Goal: Task Accomplishment & Management: Manage account settings

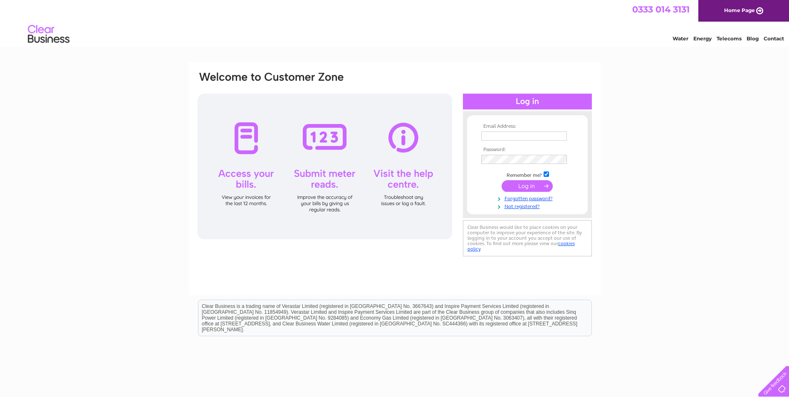
click at [515, 134] on input "text" at bounding box center [524, 135] width 86 height 9
type input "jeanhighview@googlemail.com"
click at [529, 188] on input "submit" at bounding box center [526, 186] width 51 height 12
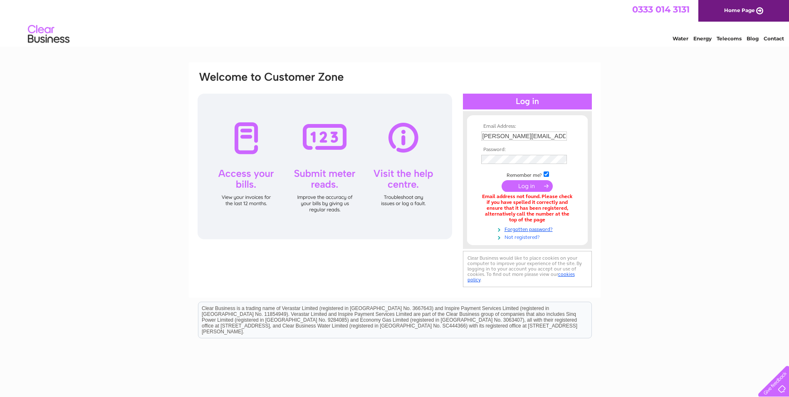
click at [516, 237] on link "Not registered?" at bounding box center [528, 236] width 94 height 8
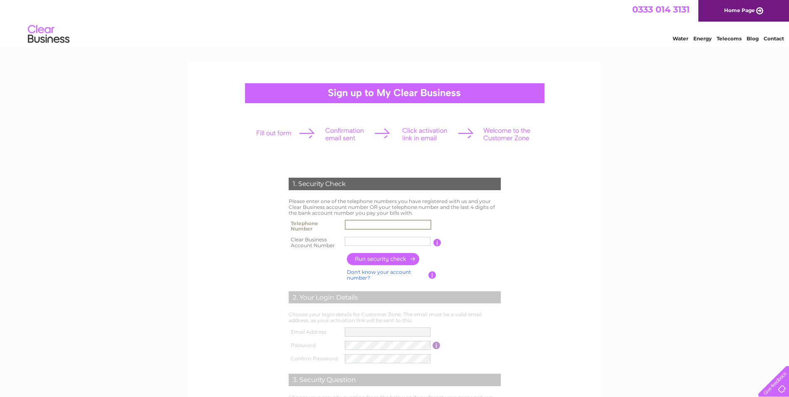
click at [374, 226] on input "text" at bounding box center [388, 224] width 86 height 10
type input "01695633309"
type input "Highview"
click at [380, 261] on input "button" at bounding box center [383, 259] width 73 height 12
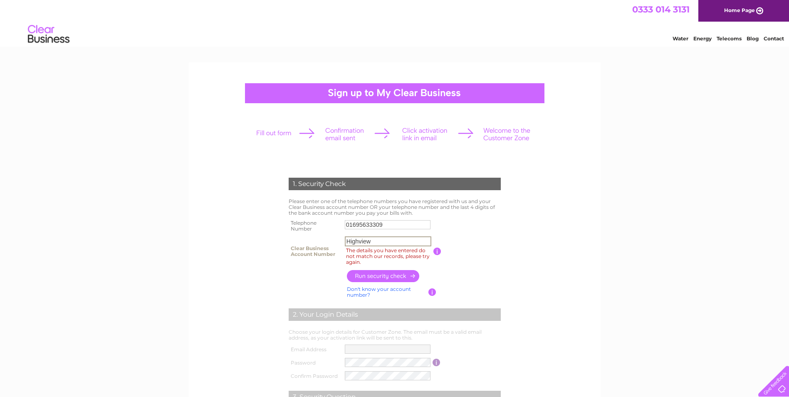
click at [387, 244] on input "Highview" at bounding box center [388, 241] width 86 height 10
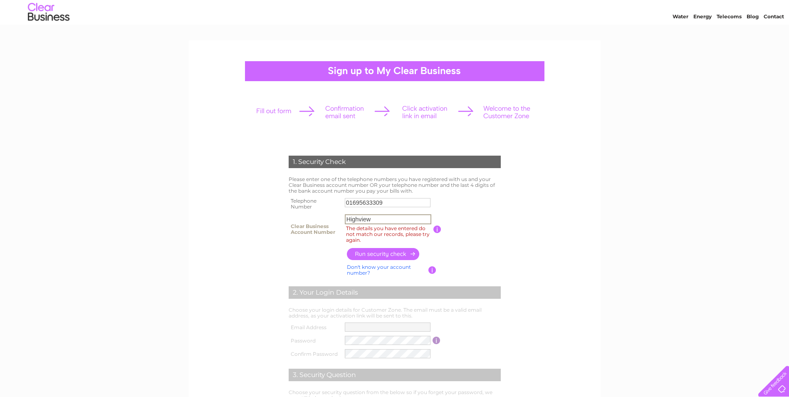
scroll to position [42, 0]
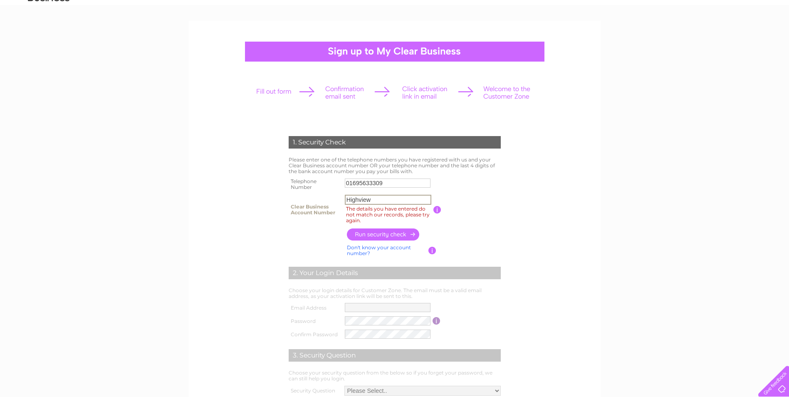
click at [373, 197] on input "Highview" at bounding box center [388, 200] width 86 height 10
click at [376, 234] on input "button" at bounding box center [383, 234] width 73 height 12
drag, startPoint x: 375, startPoint y: 199, endPoint x: 344, endPoint y: 201, distance: 31.3
click at [345, 201] on input "Highview" at bounding box center [388, 200] width 86 height 10
paste input "1013819"
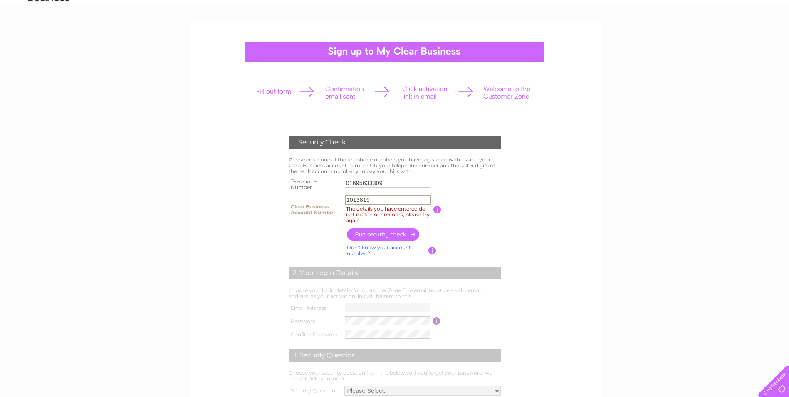
type input "1013819"
click at [377, 235] on input "button" at bounding box center [383, 234] width 73 height 12
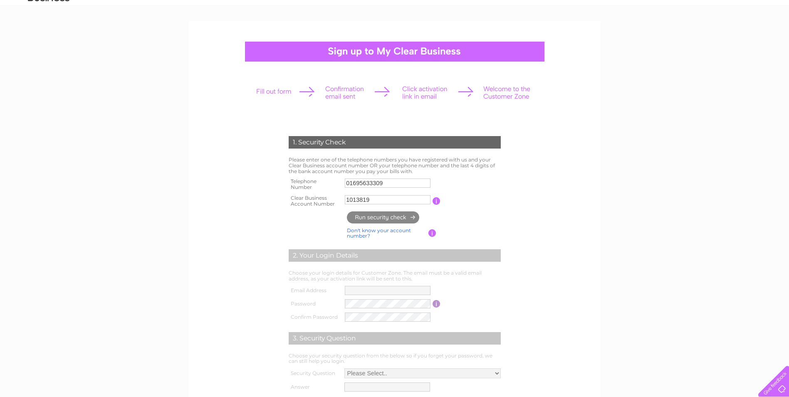
type input "**********"
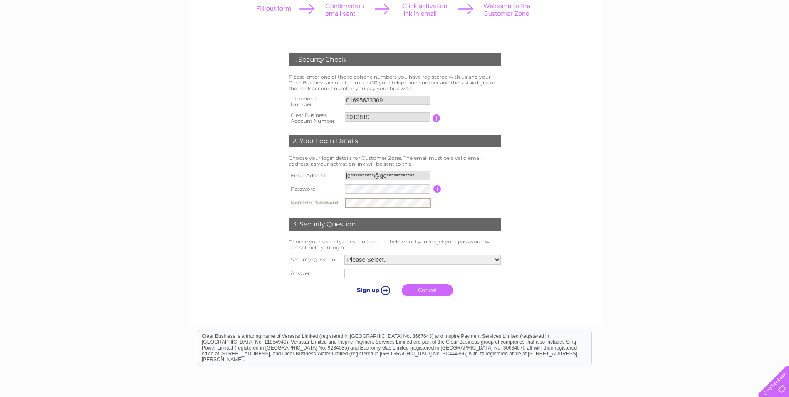
scroll to position [125, 0]
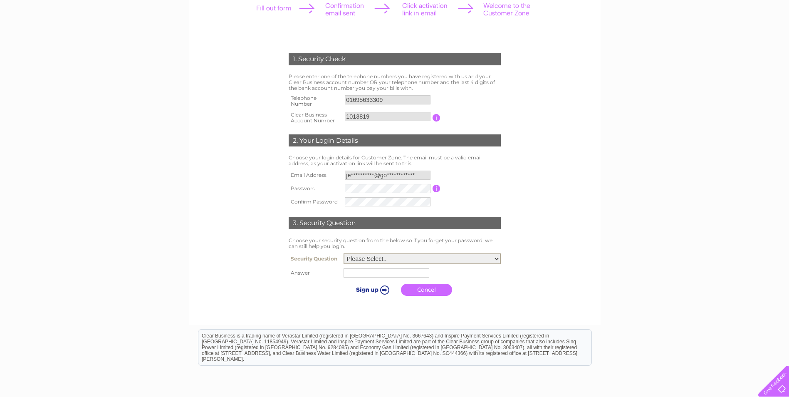
click at [412, 259] on select "Please Select.. In what town or city was your first job? In what town or city d…" at bounding box center [421, 258] width 157 height 11
select select "1"
click at [343, 254] on select "Please Select.. In what town or city was your first job? In what town or city d…" at bounding box center [421, 258] width 157 height 11
click at [406, 276] on input "text" at bounding box center [387, 272] width 86 height 10
type input "WIGAN"
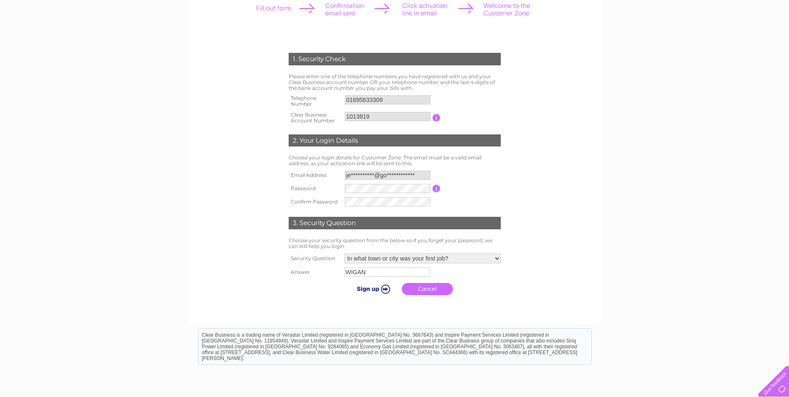
click at [370, 289] on input "submit" at bounding box center [371, 289] width 51 height 12
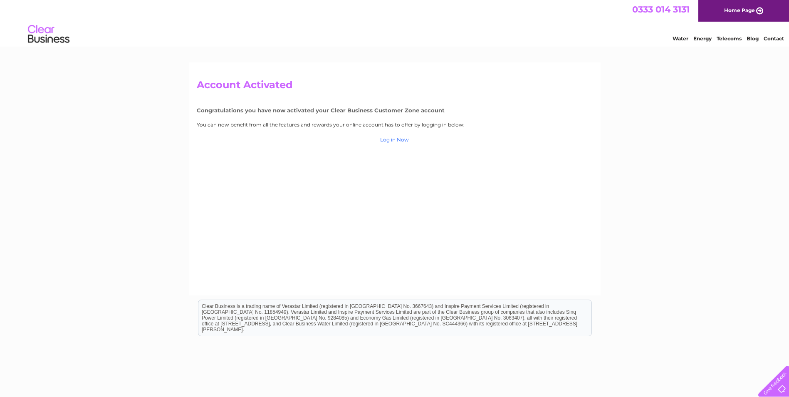
click at [396, 139] on link "Log in Now" at bounding box center [394, 139] width 29 height 6
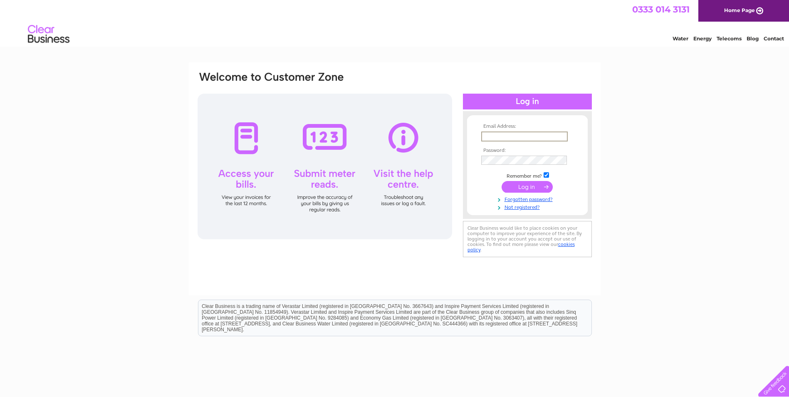
click at [487, 133] on input "text" at bounding box center [524, 136] width 86 height 10
type input "jeanhighview@googlemail.com"
click at [534, 185] on input "submit" at bounding box center [526, 186] width 51 height 12
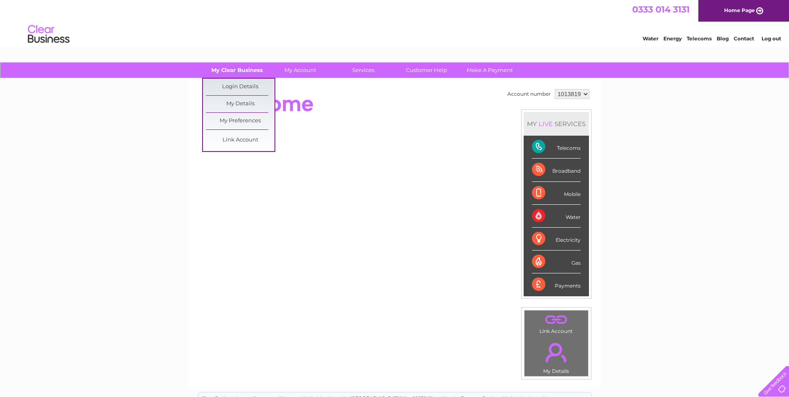
click at [245, 64] on link "My Clear Business" at bounding box center [236, 69] width 69 height 15
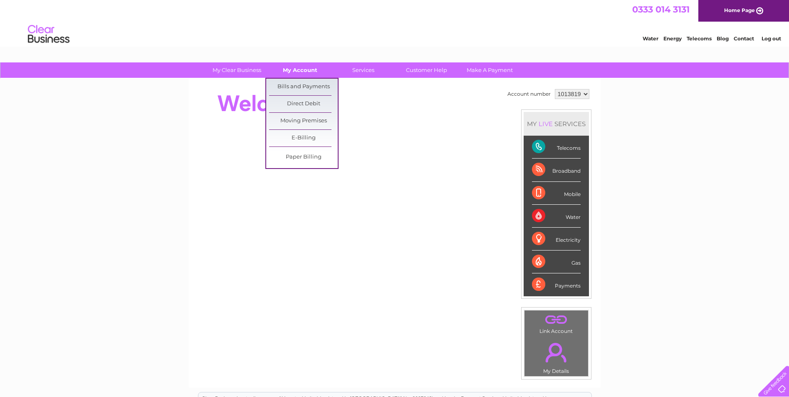
click at [318, 74] on link "My Account" at bounding box center [300, 69] width 69 height 15
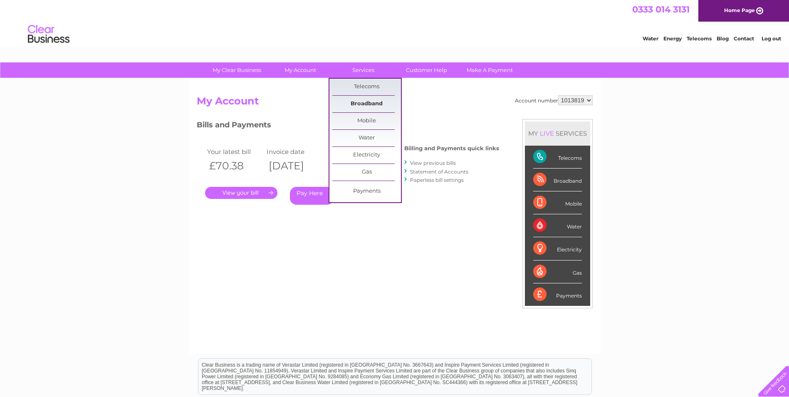
click at [362, 104] on link "Broadband" at bounding box center [366, 104] width 69 height 17
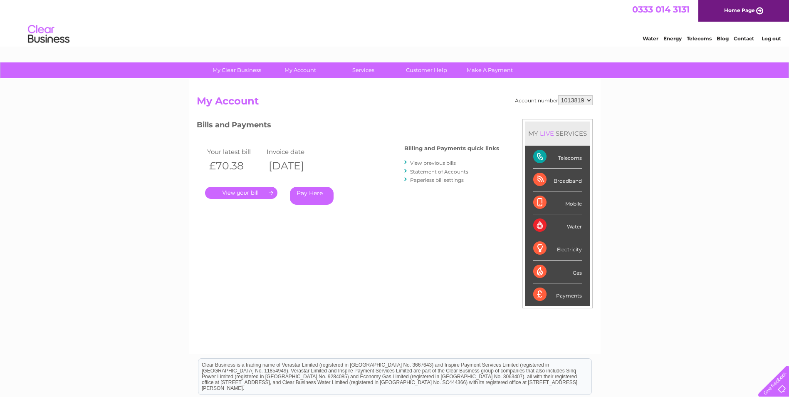
click at [252, 193] on link "." at bounding box center [241, 193] width 72 height 12
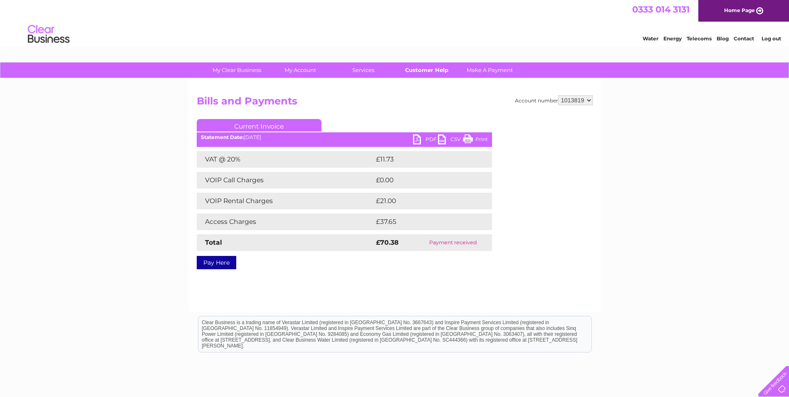
click at [433, 70] on link "Customer Help" at bounding box center [426, 69] width 69 height 15
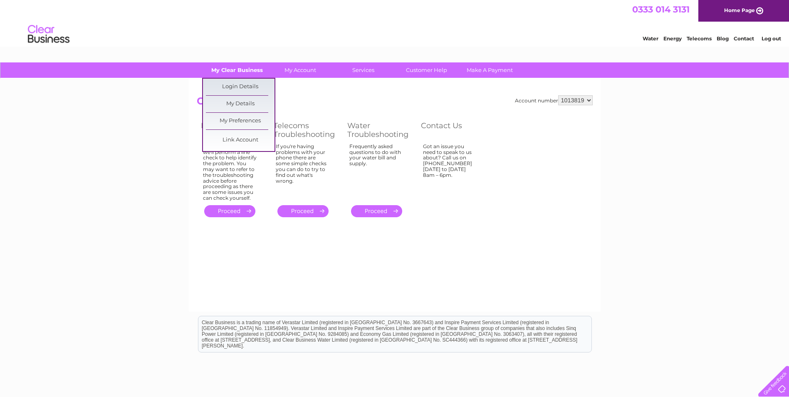
click at [237, 68] on link "My Clear Business" at bounding box center [236, 69] width 69 height 15
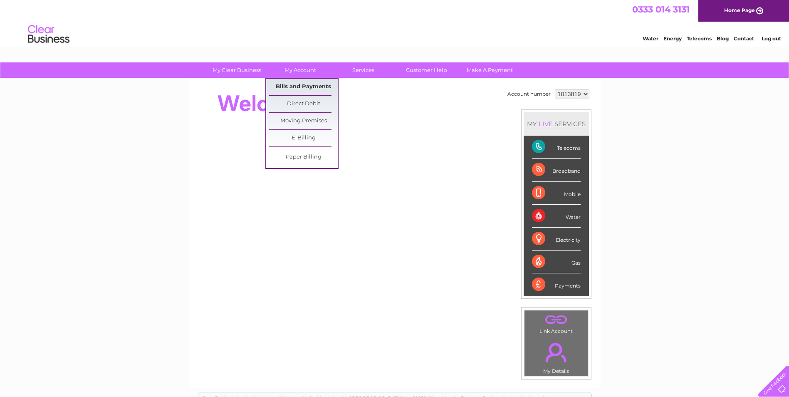
click at [294, 89] on link "Bills and Payments" at bounding box center [303, 87] width 69 height 17
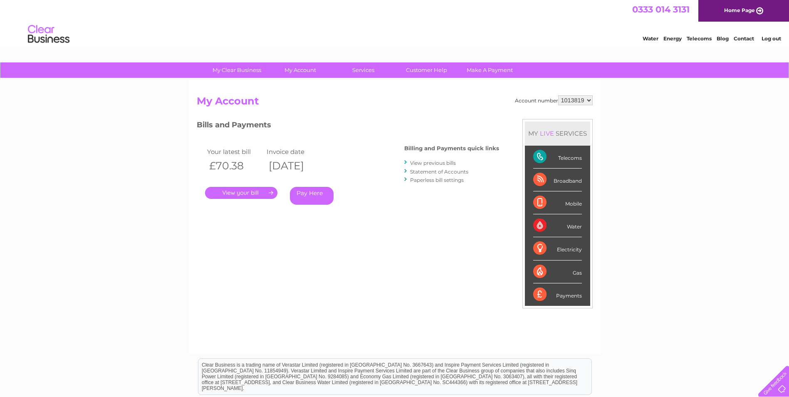
click at [582, 100] on select "1013819" at bounding box center [575, 100] width 35 height 10
click at [588, 99] on select "1013819" at bounding box center [575, 100] width 35 height 10
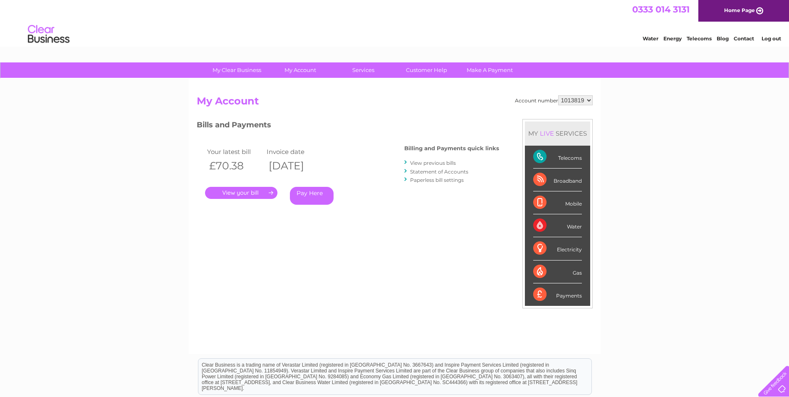
click at [589, 99] on select "1013819" at bounding box center [575, 100] width 35 height 10
click at [580, 96] on select "1013819" at bounding box center [575, 100] width 35 height 10
click at [585, 103] on select "1013819" at bounding box center [575, 100] width 35 height 10
click at [578, 100] on select "1013819" at bounding box center [575, 100] width 35 height 10
click at [430, 173] on link "Statement of Accounts" at bounding box center [439, 171] width 58 height 6
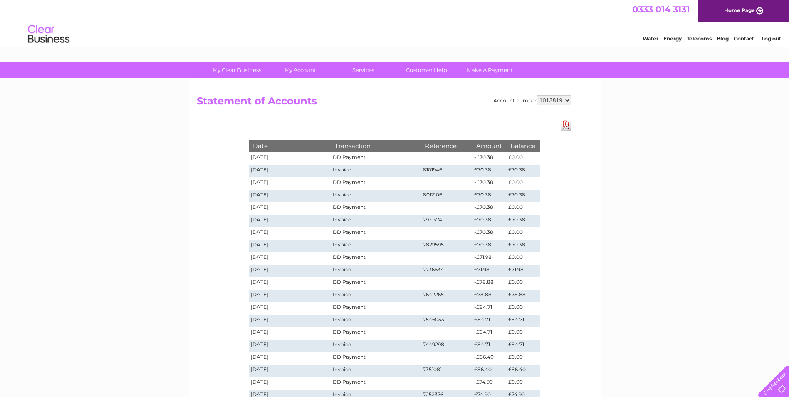
click at [568, 99] on select "1013819" at bounding box center [553, 100] width 35 height 10
click at [566, 99] on select "1013819" at bounding box center [553, 100] width 35 height 10
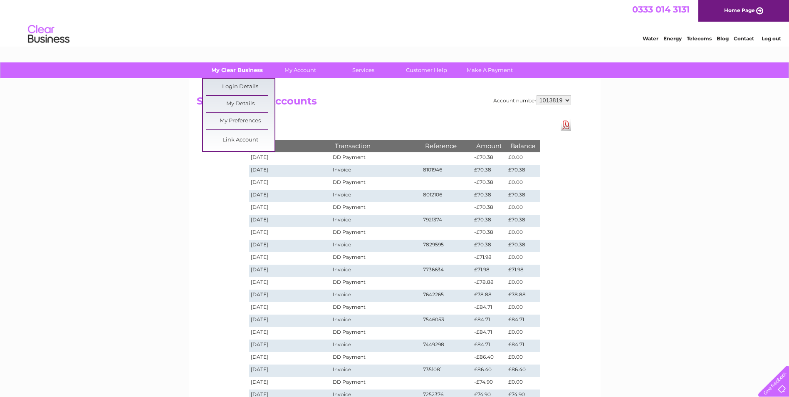
click at [232, 68] on link "My Clear Business" at bounding box center [236, 69] width 69 height 15
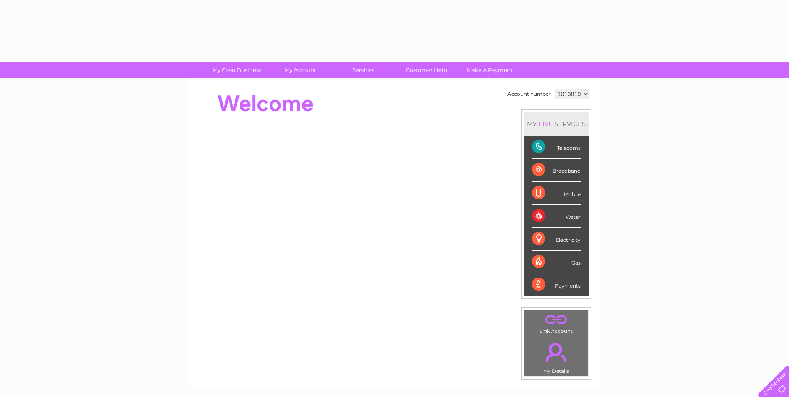
click at [238, 104] on div at bounding box center [348, 103] width 303 height 33
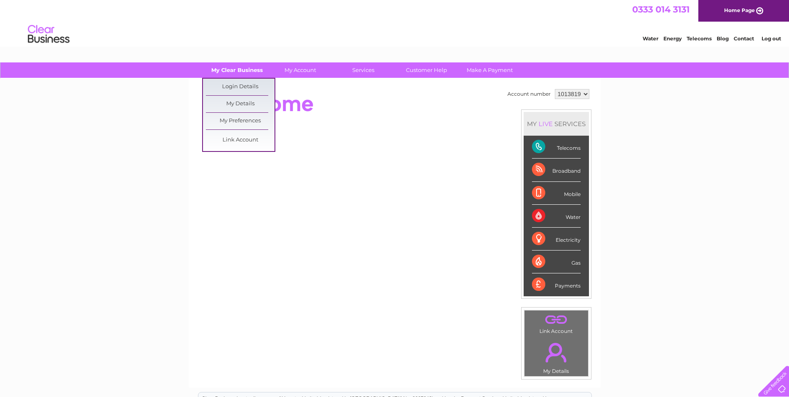
click at [255, 74] on link "My Clear Business" at bounding box center [236, 69] width 69 height 15
click at [250, 99] on link "My Details" at bounding box center [240, 104] width 69 height 17
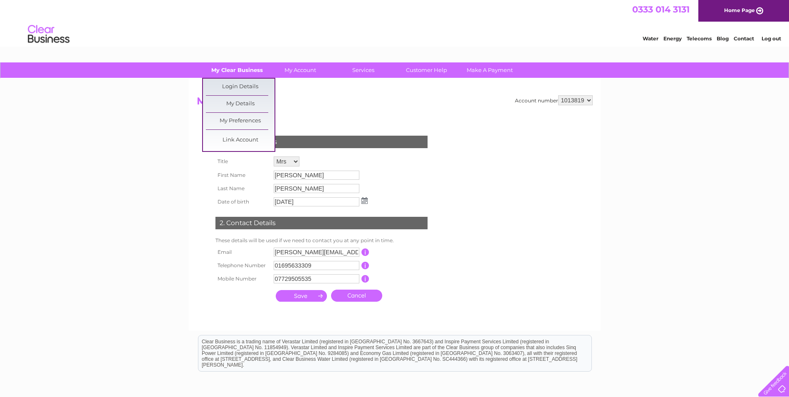
click at [242, 73] on link "My Clear Business" at bounding box center [236, 69] width 69 height 15
click at [240, 142] on link "Link Account" at bounding box center [240, 140] width 69 height 17
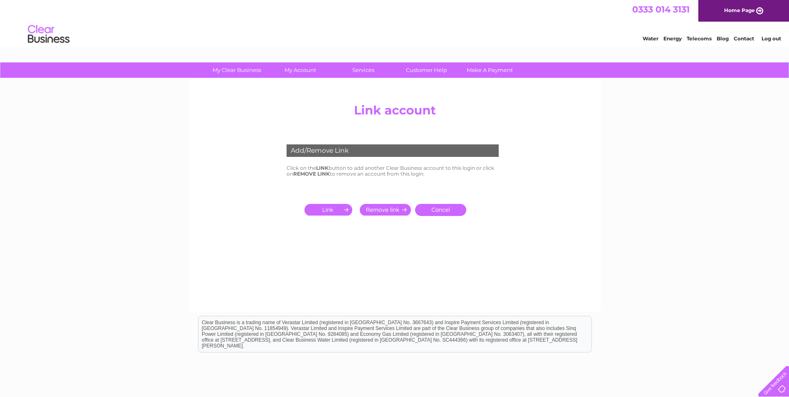
click at [330, 208] on input "submit" at bounding box center [329, 210] width 51 height 12
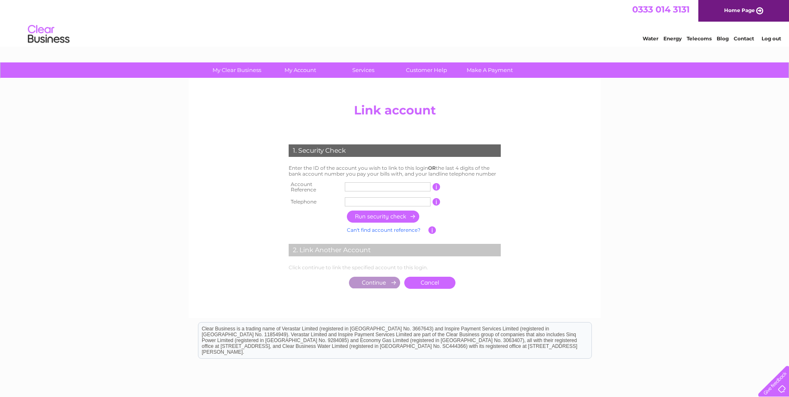
click at [349, 185] on input "text" at bounding box center [388, 186] width 86 height 9
type input "1013820"
click at [362, 199] on input "text" at bounding box center [388, 201] width 86 height 9
click at [400, 216] on input "button" at bounding box center [383, 216] width 73 height 12
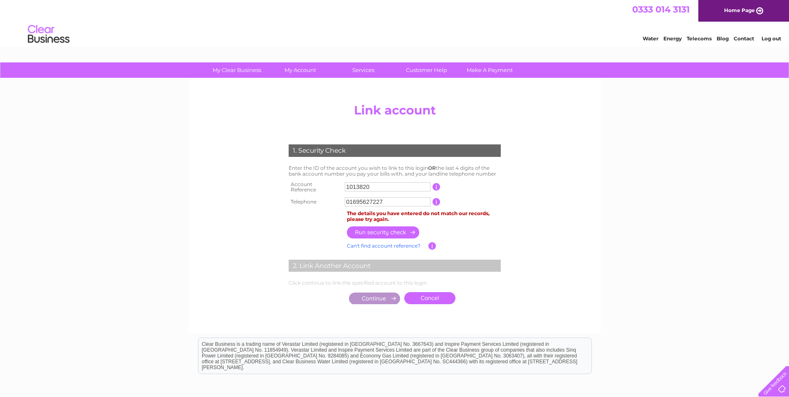
click at [392, 199] on input "01695627227" at bounding box center [388, 201] width 86 height 9
type input "01695627277"
click at [387, 232] on input "button" at bounding box center [383, 232] width 73 height 12
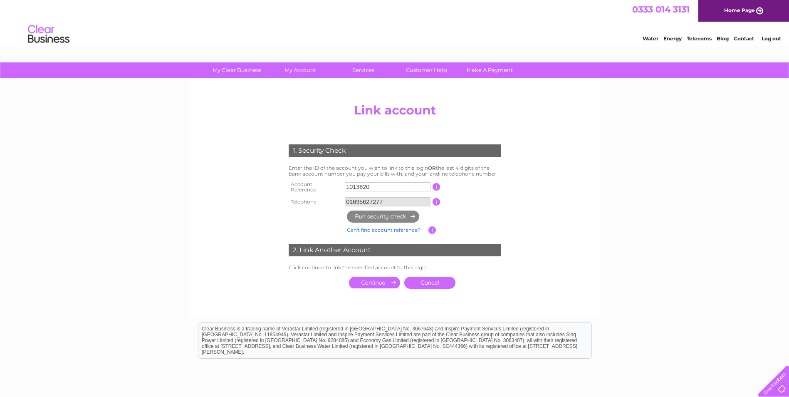
click at [376, 278] on input "submit" at bounding box center [374, 282] width 51 height 12
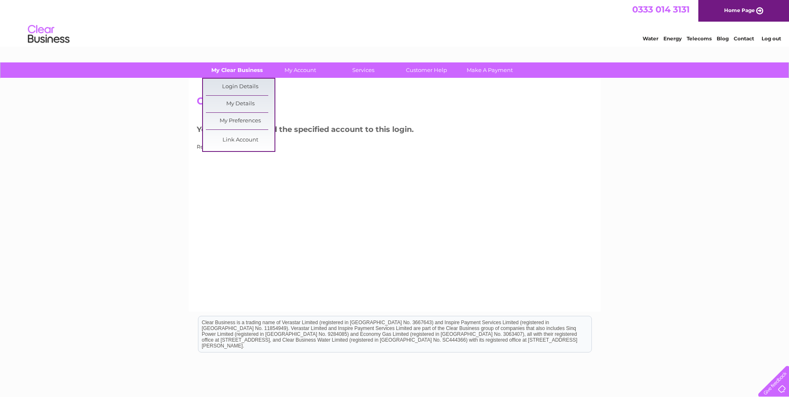
click at [246, 70] on link "My Clear Business" at bounding box center [236, 69] width 69 height 15
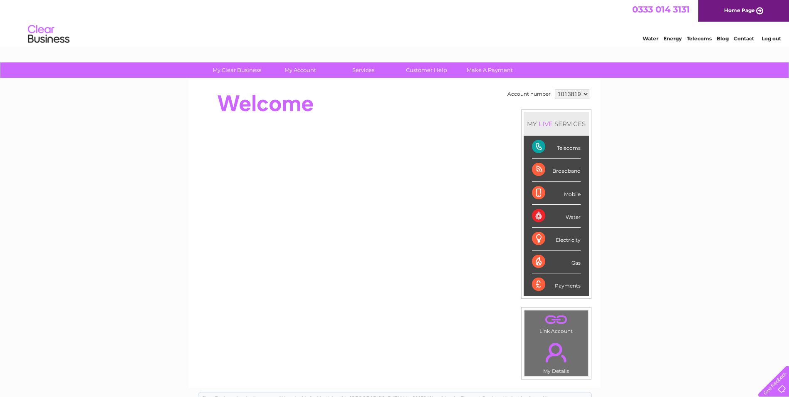
click at [577, 96] on select "1013819 1013820" at bounding box center [572, 94] width 35 height 10
select select "1013820"
click at [555, 89] on select "1013819 1013820" at bounding box center [572, 94] width 35 height 10
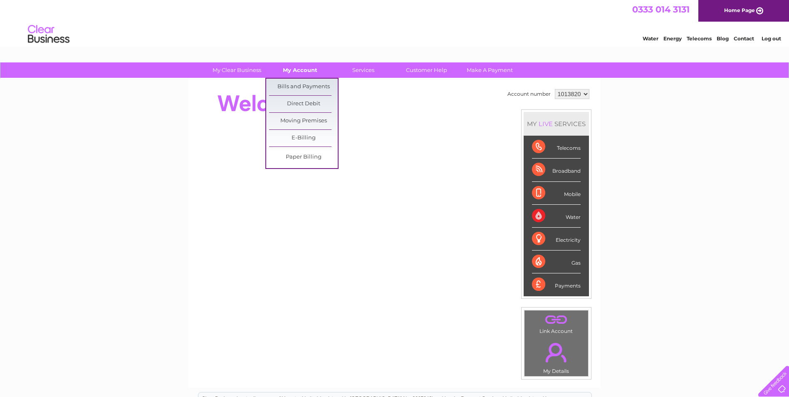
click at [300, 72] on link "My Account" at bounding box center [300, 69] width 69 height 15
click at [301, 85] on link "Bills and Payments" at bounding box center [303, 87] width 69 height 17
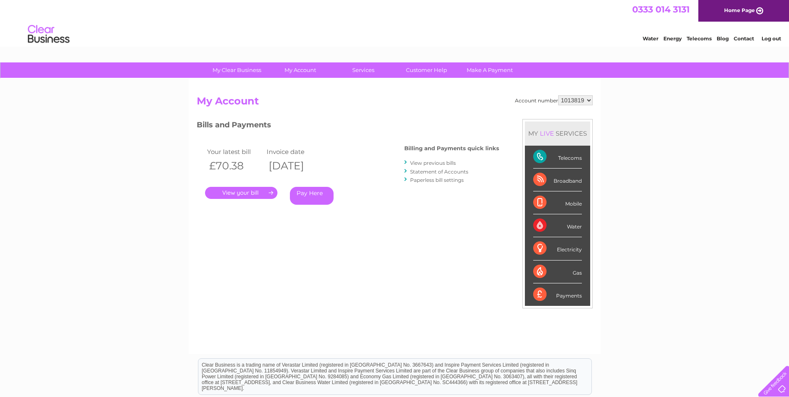
click at [587, 103] on select "1013819 1013820" at bounding box center [575, 100] width 35 height 10
select select "1013820"
click at [558, 95] on select "1013819 1013820" at bounding box center [575, 100] width 35 height 10
click at [413, 71] on link "Customer Help" at bounding box center [426, 69] width 69 height 15
